Goal: Information Seeking & Learning: Check status

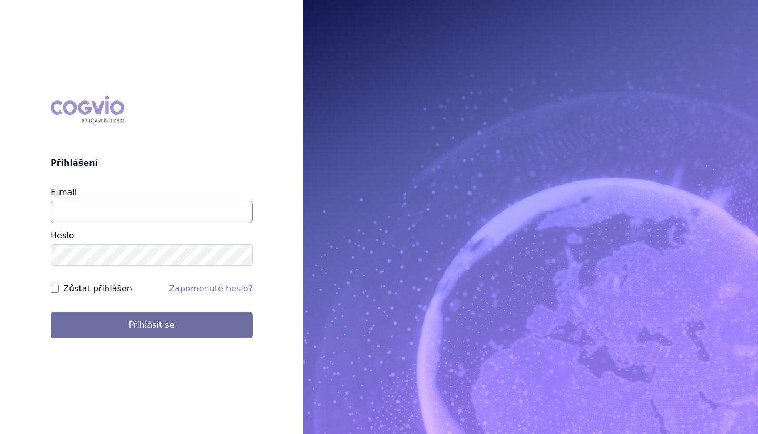
click at [112, 212] on input "E-mail" at bounding box center [152, 212] width 202 height 22
type input "martin.sekan@novartis.com"
click at [51, 312] on button "Přihlásit se" at bounding box center [152, 325] width 202 height 26
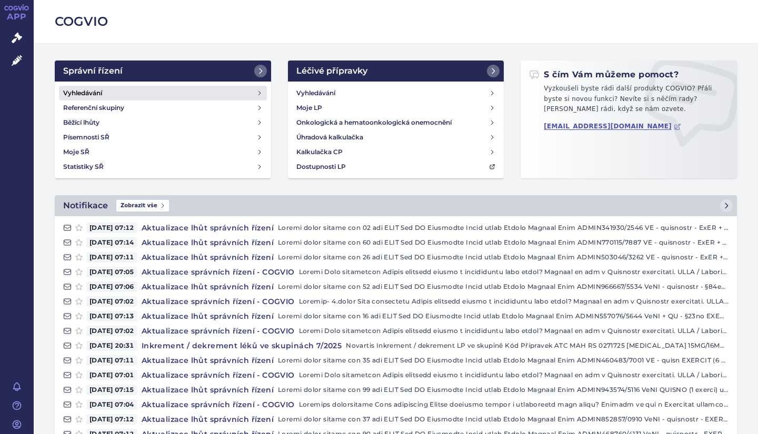
click at [116, 92] on link "Vyhledávání" at bounding box center [163, 93] width 208 height 15
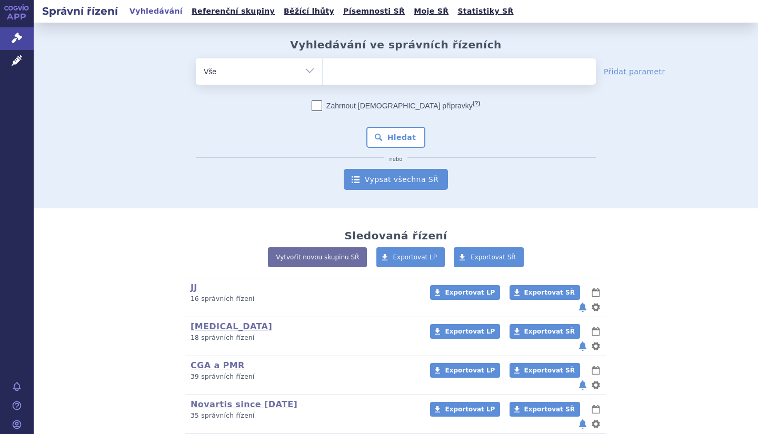
click at [402, 177] on link "Vypsat všechna SŘ" at bounding box center [396, 179] width 104 height 21
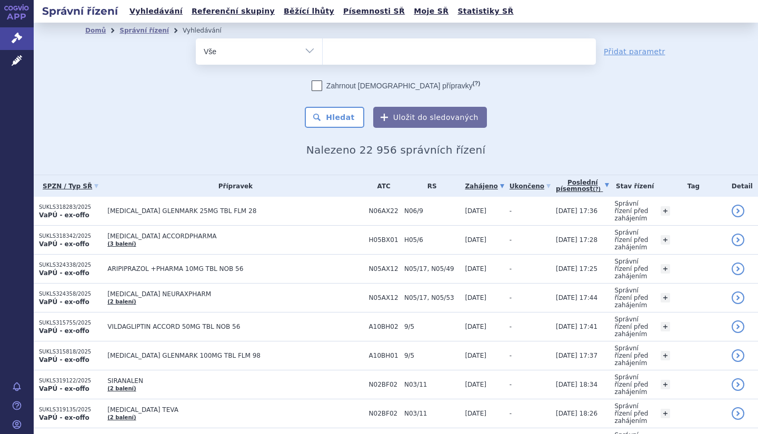
click at [571, 188] on link "Poslední písemnost (?)" at bounding box center [582, 186] width 53 height 22
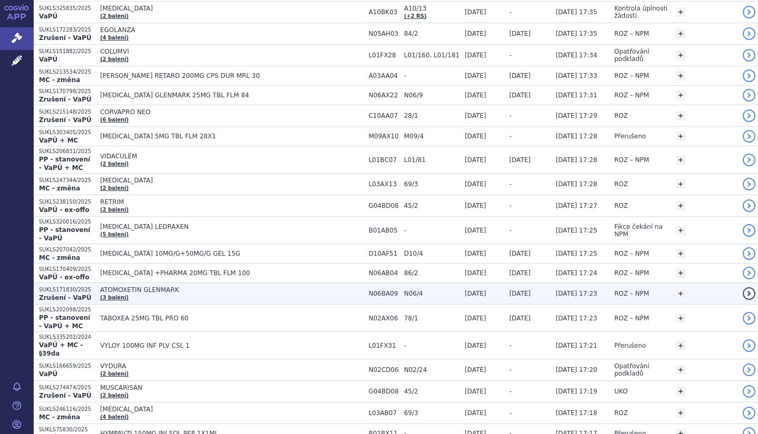
scroll to position [316, 0]
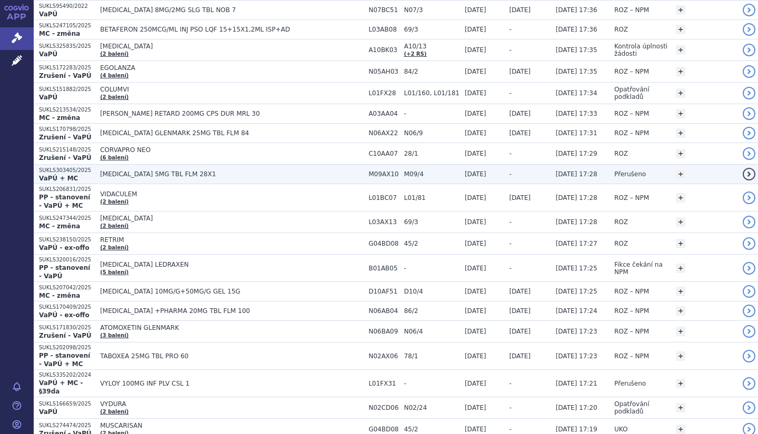
click at [242, 174] on td "[MEDICAL_DATA] 5MG TBL FLM 28X1" at bounding box center [229, 174] width 268 height 19
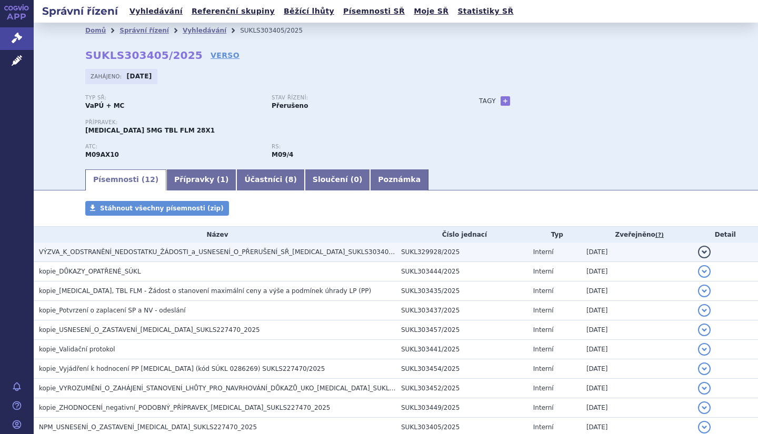
click at [280, 254] on span "VÝZVA_K_ODSTRANĚNÍ_NEDOSTATKU_ŽÁDOSTI_a_USNESENÍ_O_PŘERUŠENÍ_SŘ_EVRYSDI_SUKLS30…" at bounding box center [225, 251] width 373 height 7
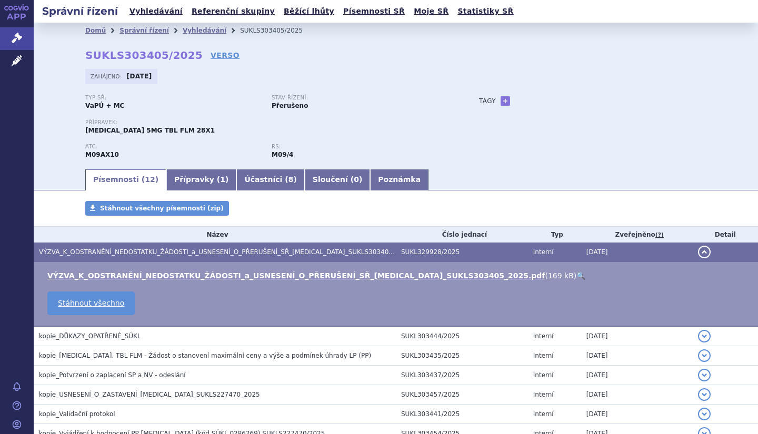
click at [280, 254] on span "VÝZVA_K_ODSTRANĚNÍ_NEDOSTATKU_ŽÁDOSTI_a_USNESENÍ_O_PŘERUŠENÍ_SŘ_EVRYSDI_SUKLS30…" at bounding box center [225, 251] width 373 height 7
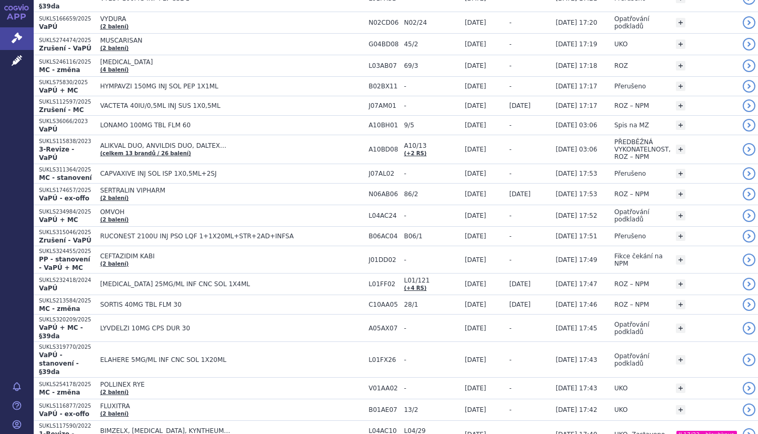
scroll to position [759, 0]
